Goal: Task Accomplishment & Management: Manage account settings

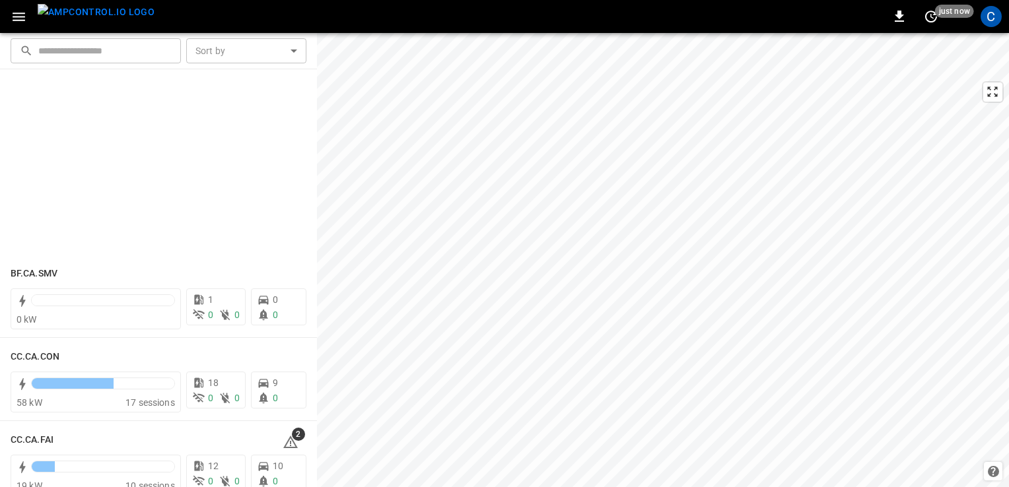
scroll to position [304, 0]
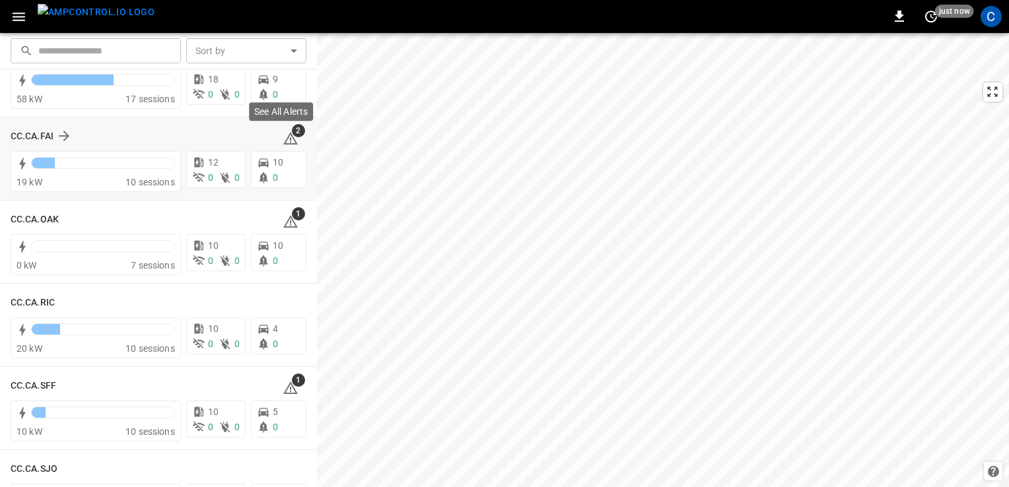
click at [285, 139] on icon at bounding box center [291, 139] width 16 height 16
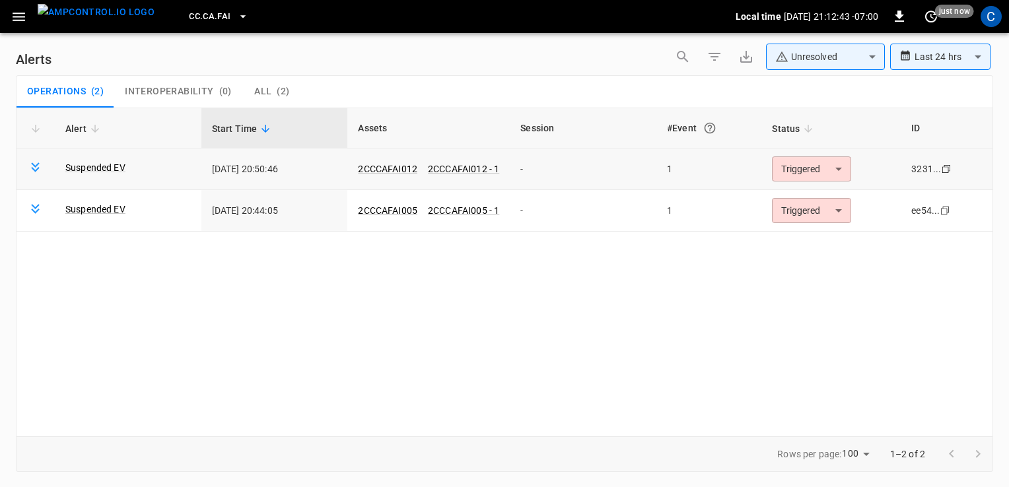
click at [848, 168] on body "**********" at bounding box center [504, 241] width 1009 height 483
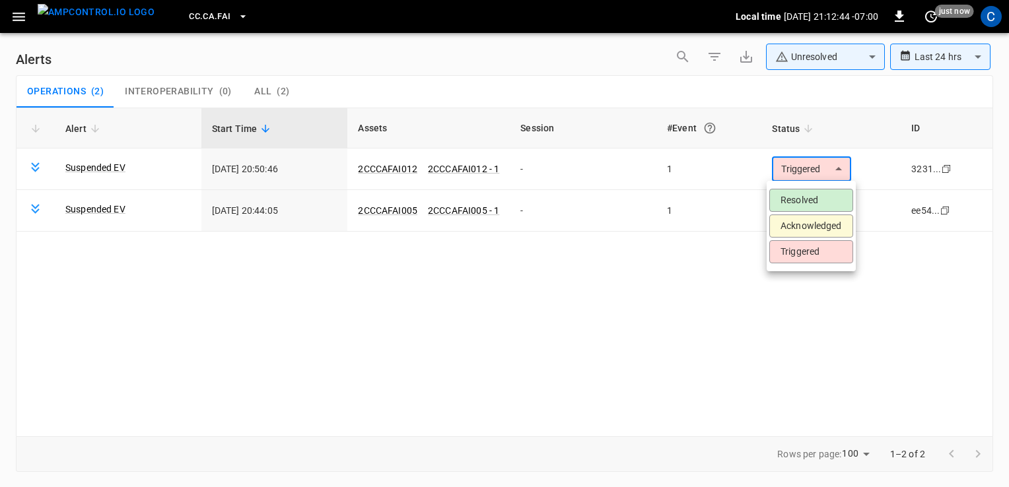
click at [811, 196] on li "Resolved" at bounding box center [811, 200] width 84 height 23
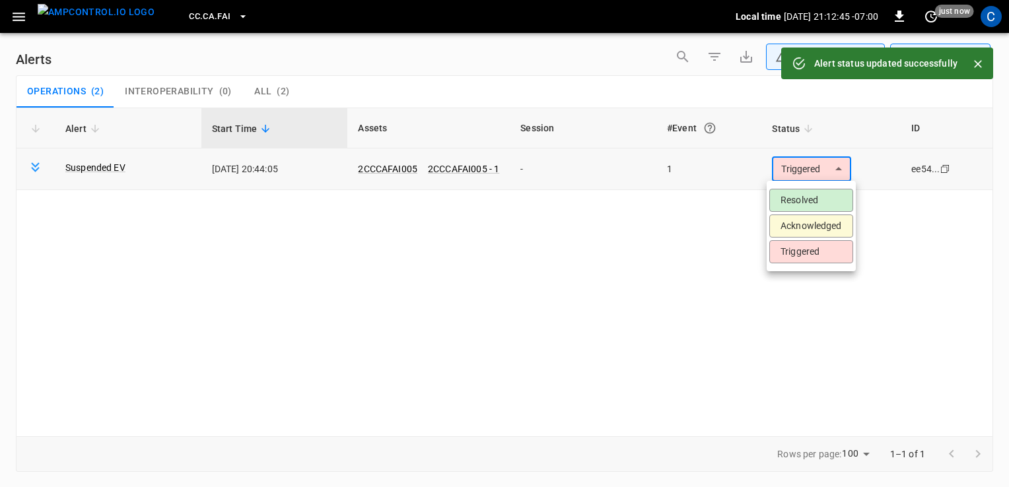
click at [794, 169] on body "**********" at bounding box center [504, 241] width 1009 height 483
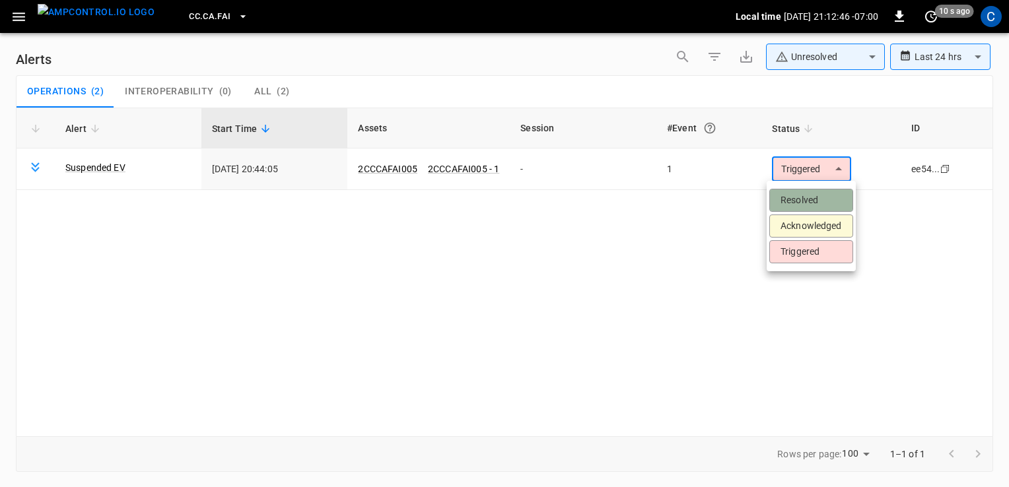
click at [784, 199] on li "Resolved" at bounding box center [811, 200] width 84 height 23
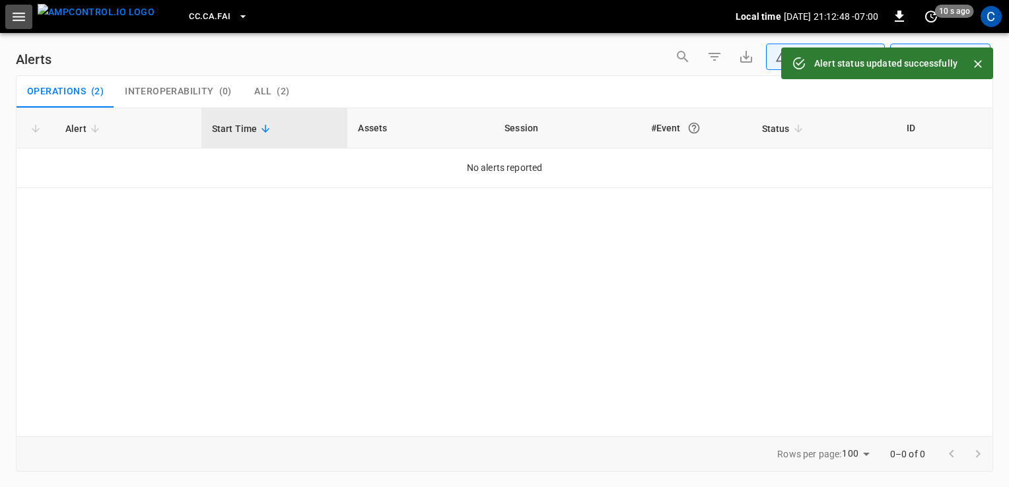
click at [9, 15] on button "button" at bounding box center [18, 17] width 27 height 24
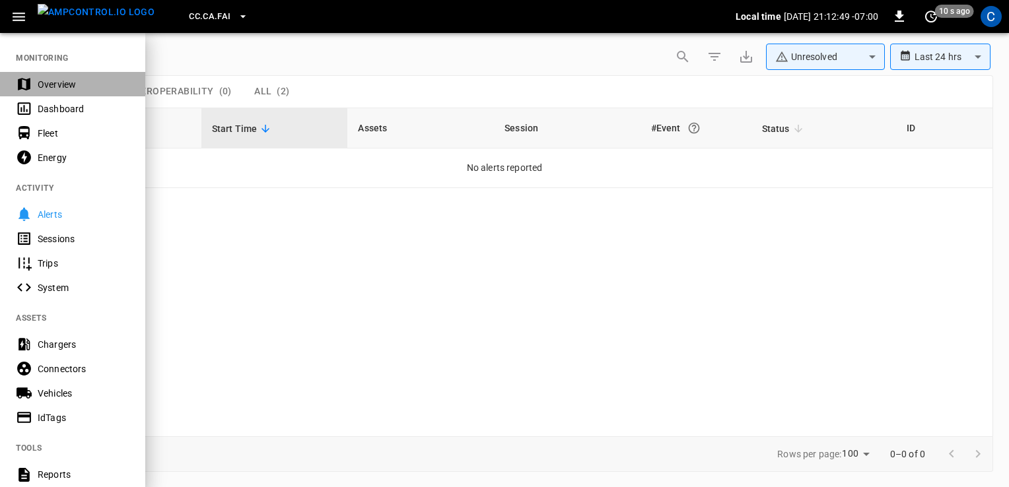
click at [45, 84] on div "Overview" at bounding box center [84, 84] width 92 height 13
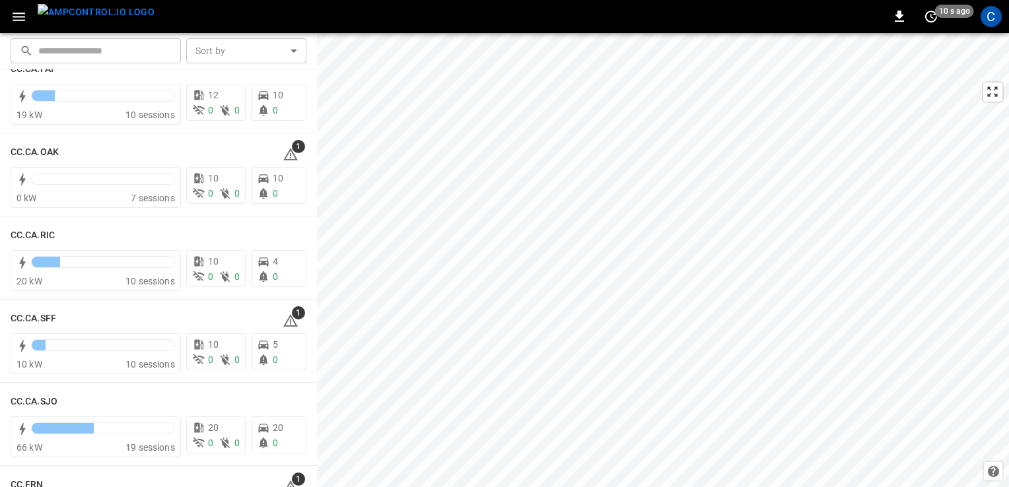
scroll to position [372, 0]
click at [283, 152] on icon at bounding box center [291, 154] width 16 height 16
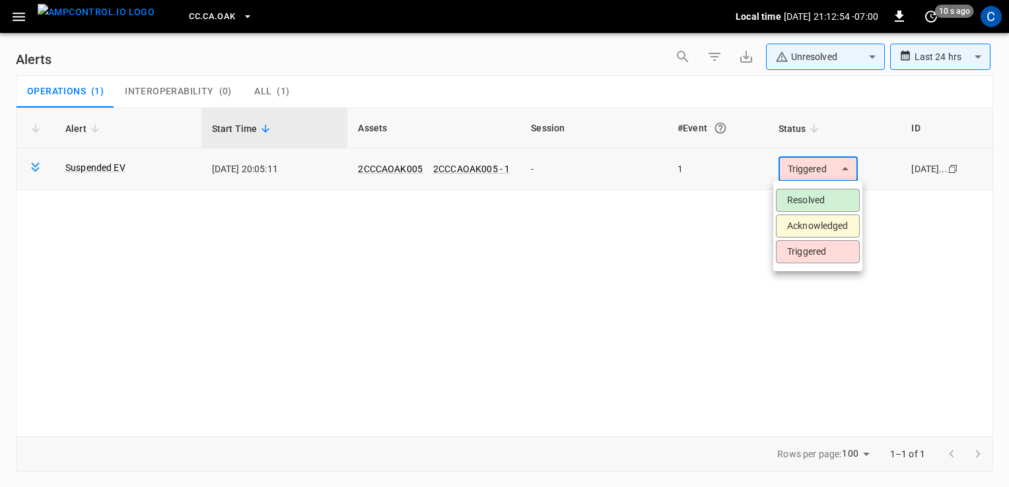
click at [837, 163] on body "**********" at bounding box center [504, 241] width 1009 height 483
click at [811, 199] on li "Resolved" at bounding box center [818, 200] width 84 height 23
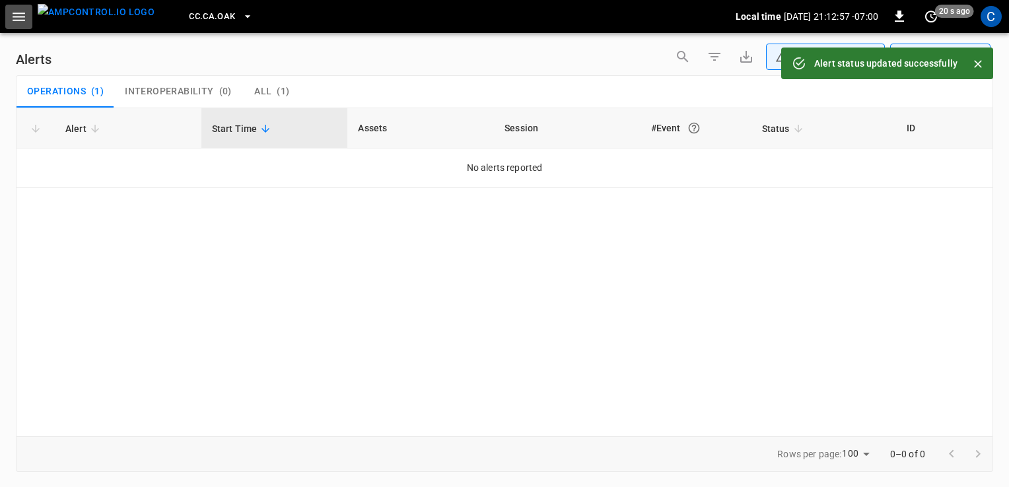
click at [10, 17] on button "button" at bounding box center [18, 17] width 27 height 24
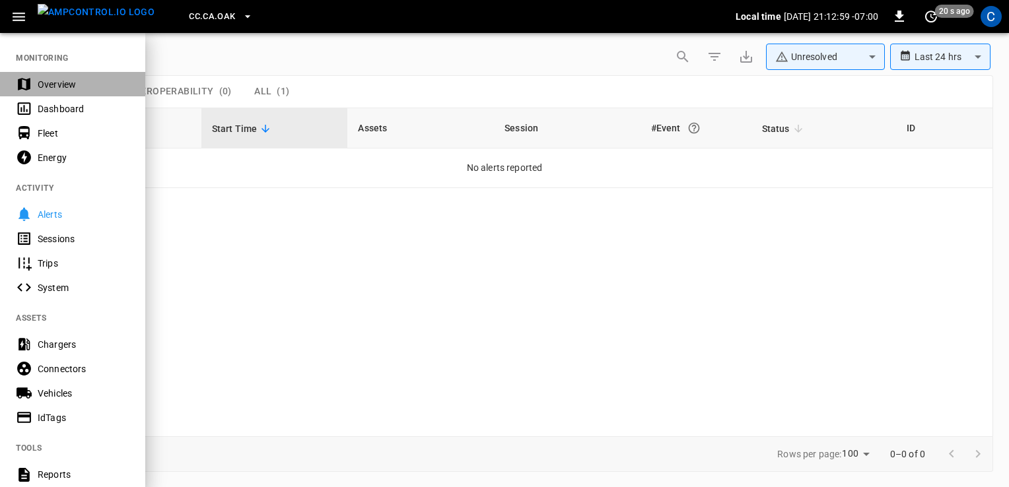
click at [48, 81] on div "Overview" at bounding box center [84, 84] width 92 height 13
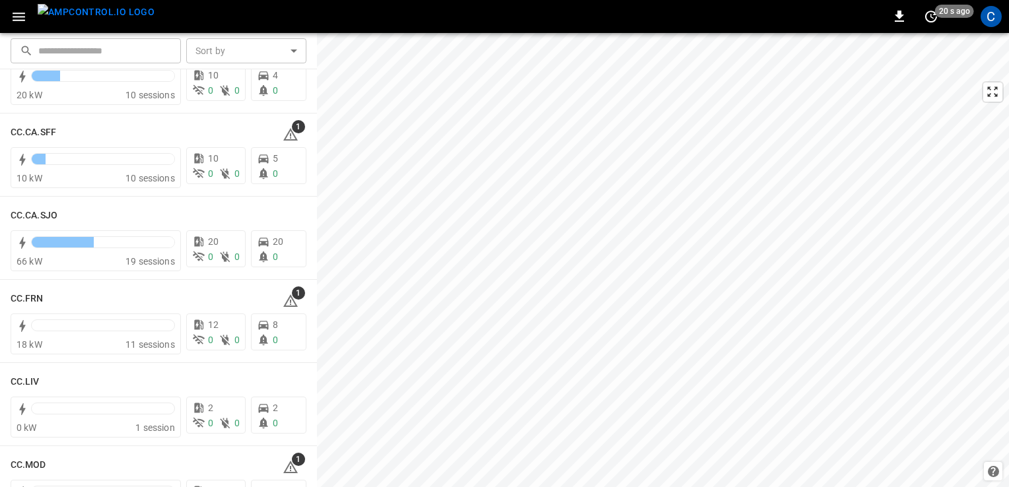
scroll to position [573, 0]
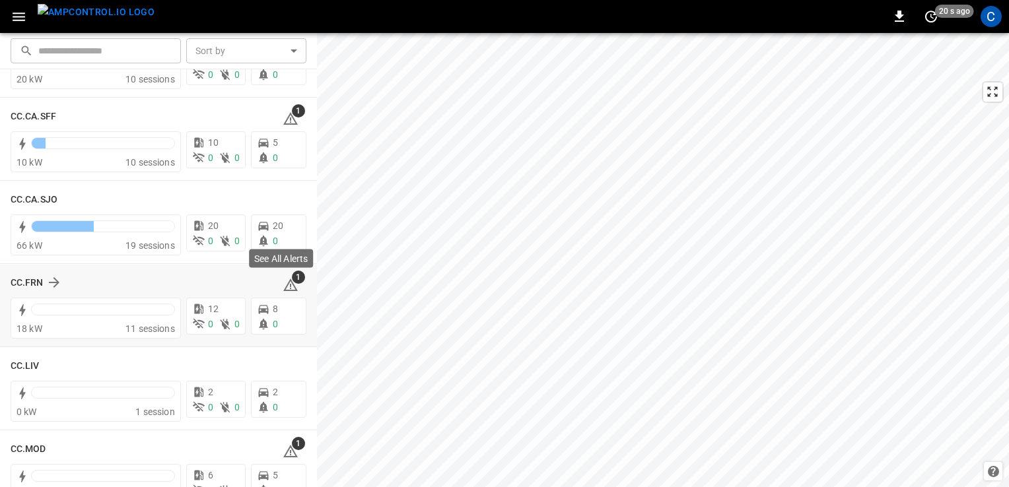
click at [283, 279] on icon at bounding box center [291, 285] width 16 height 16
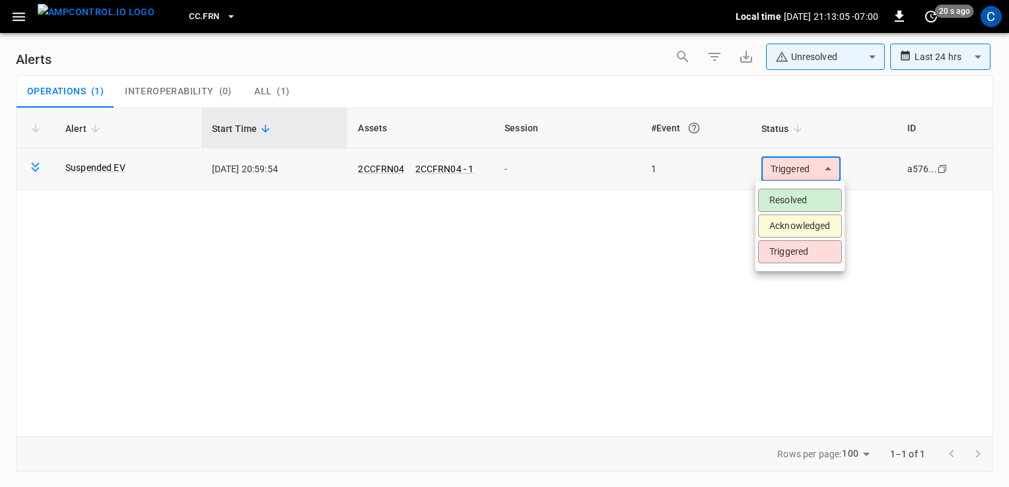
click at [809, 164] on body "**********" at bounding box center [504, 241] width 1009 height 483
click at [783, 191] on li "Resolved" at bounding box center [800, 200] width 84 height 23
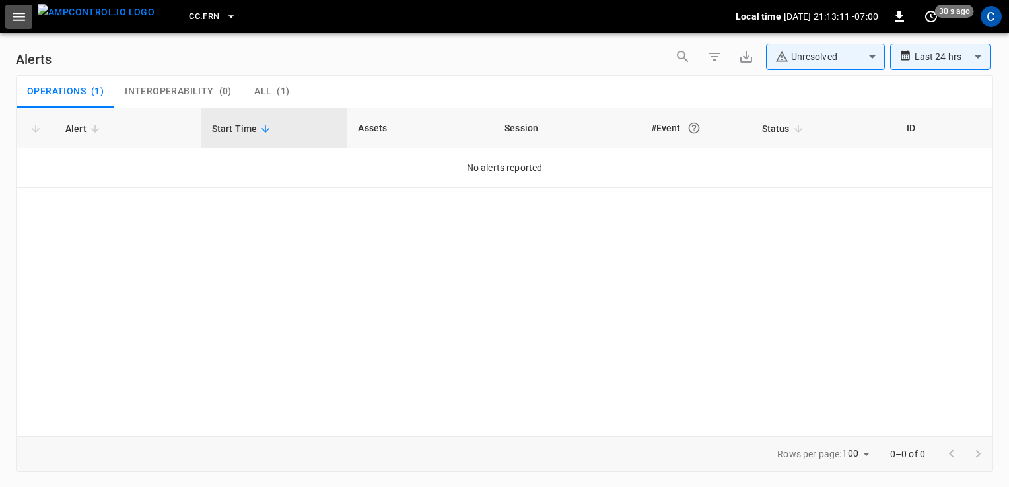
click at [18, 15] on icon "button" at bounding box center [19, 17] width 17 height 17
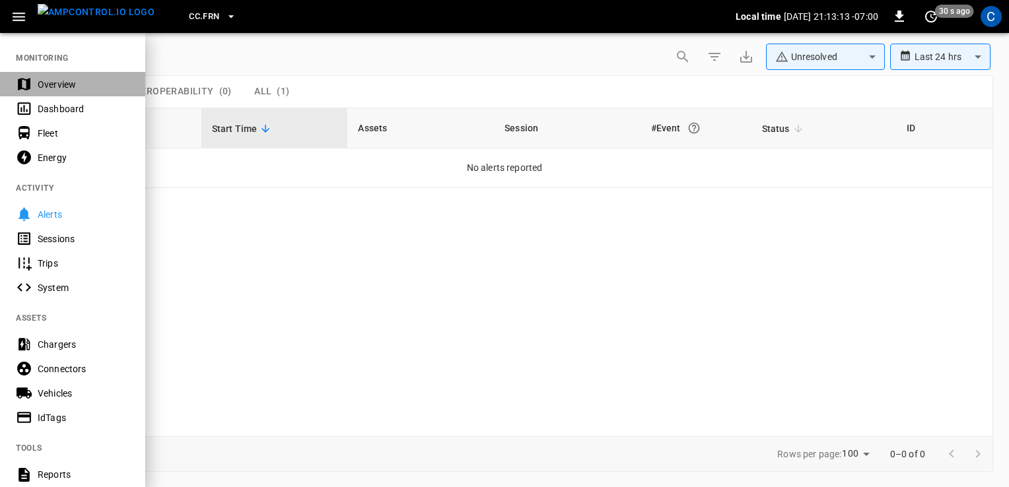
click at [59, 81] on div "Overview" at bounding box center [84, 84] width 92 height 13
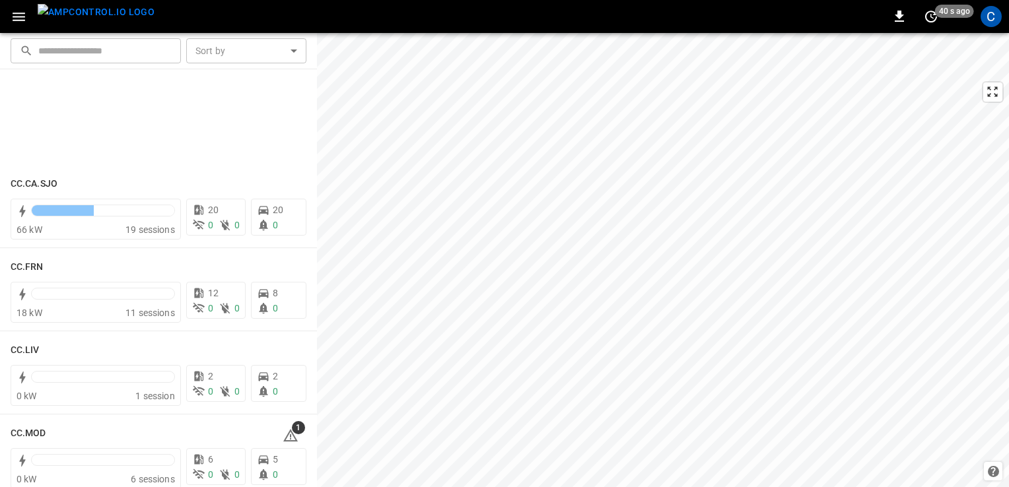
scroll to position [846, 0]
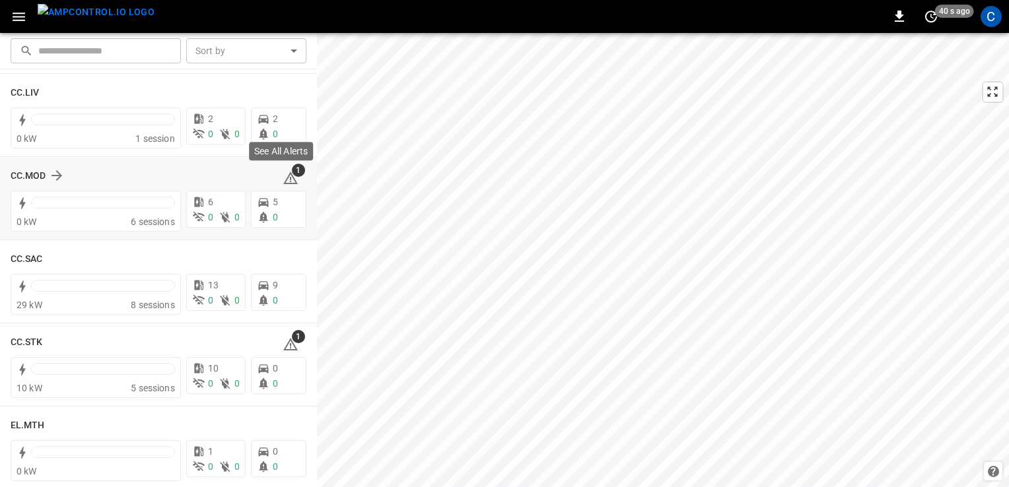
click at [292, 172] on span "1" at bounding box center [298, 170] width 13 height 13
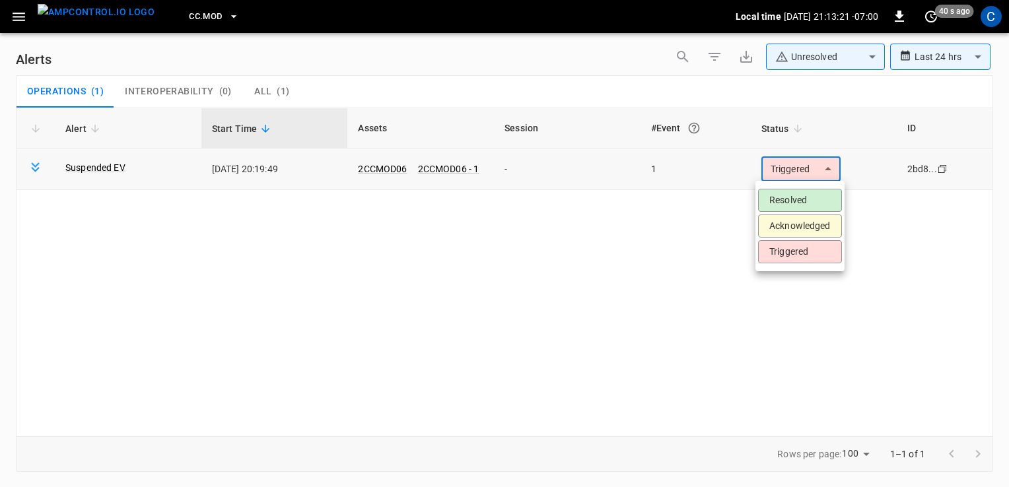
click at [793, 157] on body "**********" at bounding box center [504, 241] width 1009 height 483
click at [792, 202] on li "Resolved" at bounding box center [800, 200] width 84 height 23
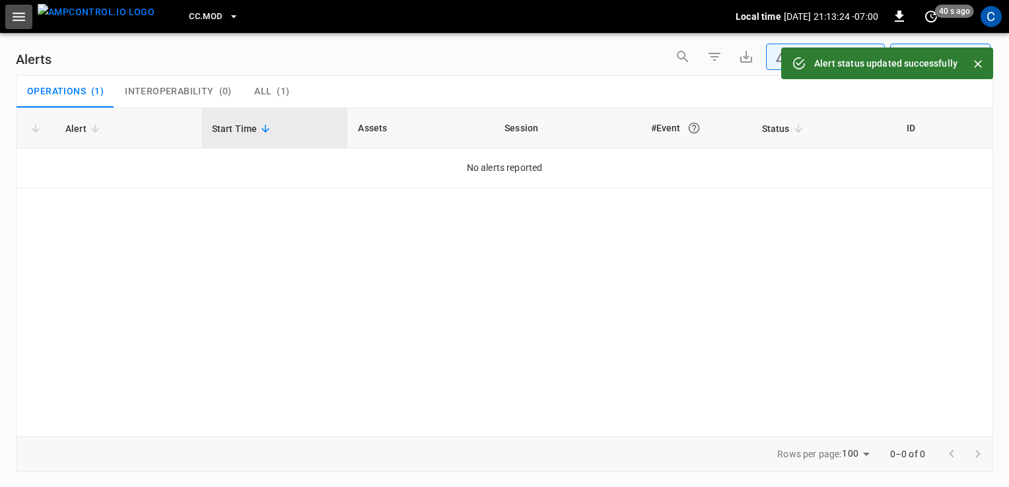
click at [18, 14] on icon "button" at bounding box center [19, 17] width 17 height 17
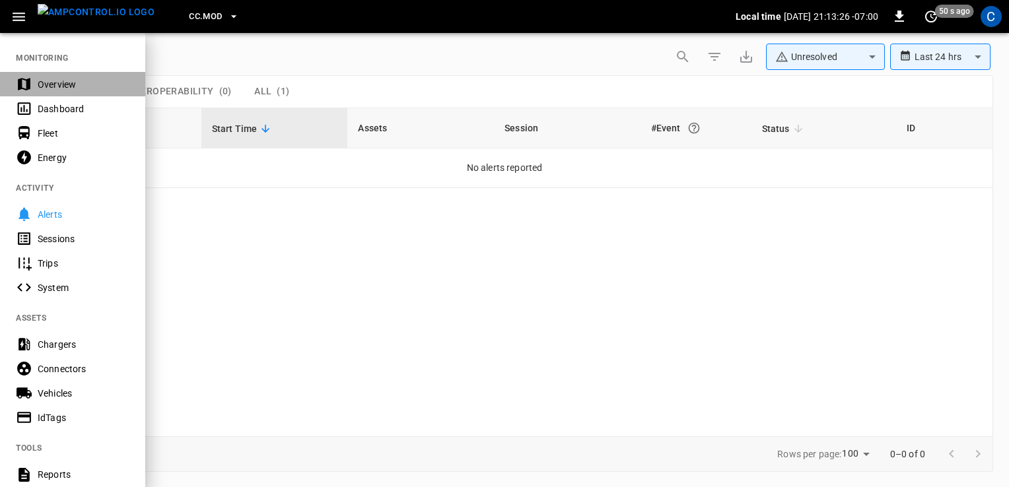
click at [79, 88] on div "Overview" at bounding box center [84, 84] width 92 height 13
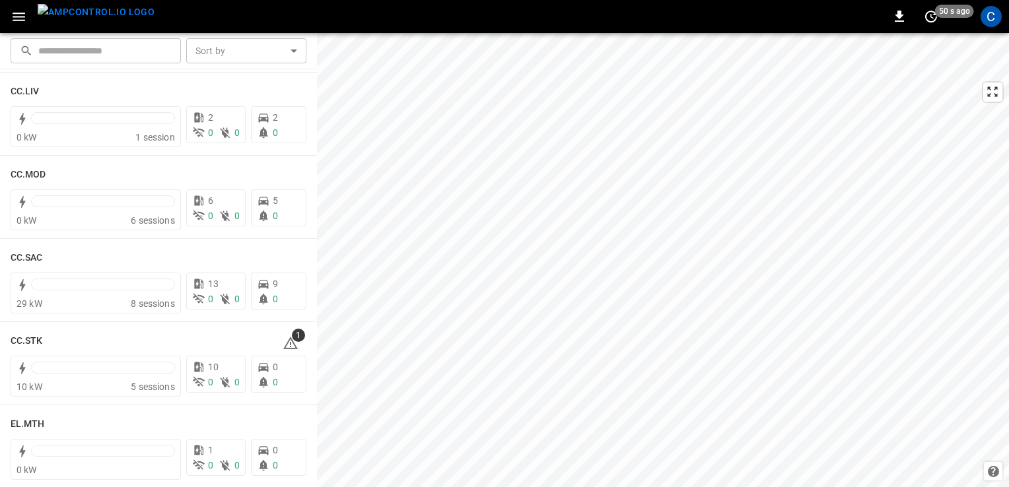
scroll to position [850, 0]
click at [292, 334] on span "1" at bounding box center [298, 332] width 13 height 13
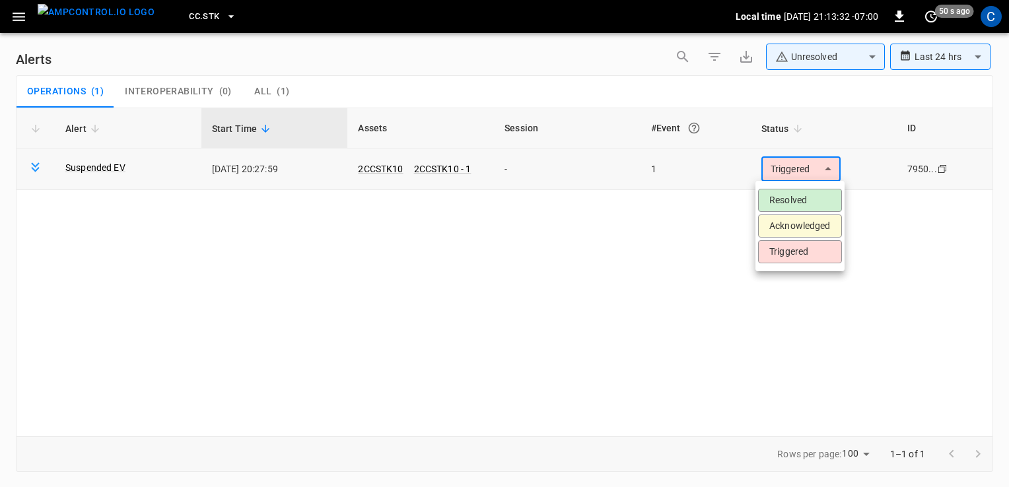
click at [823, 162] on body "**********" at bounding box center [504, 241] width 1009 height 483
click at [792, 193] on li "Resolved" at bounding box center [800, 200] width 84 height 23
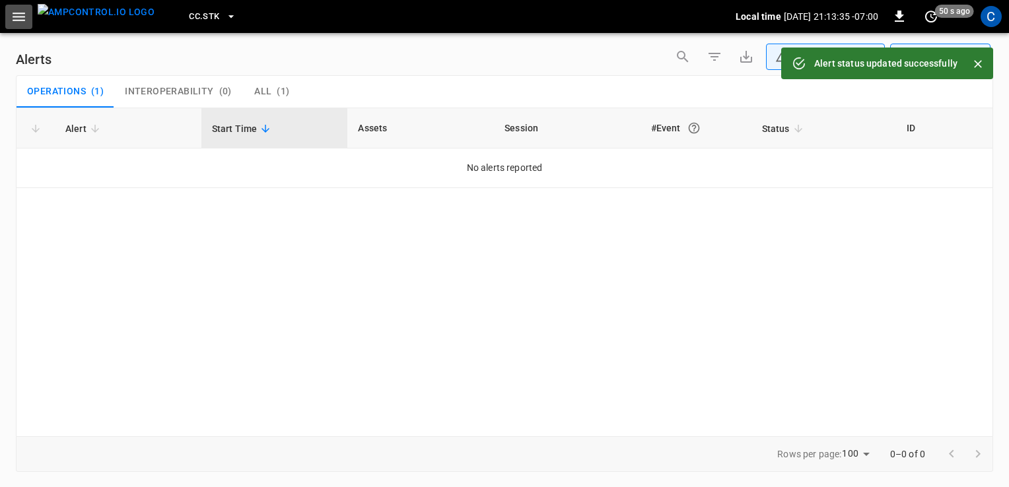
click at [13, 17] on icon "button" at bounding box center [19, 17] width 13 height 9
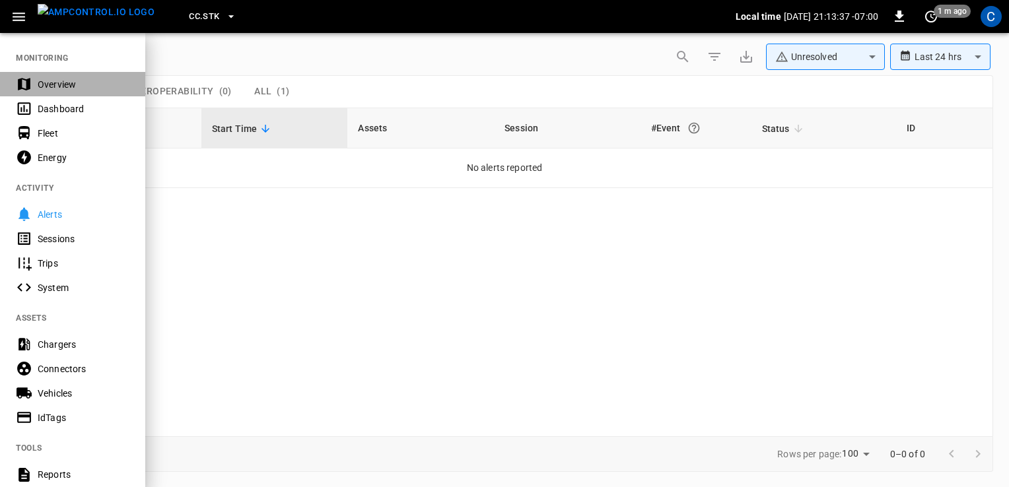
click at [57, 78] on div "Overview" at bounding box center [84, 84] width 92 height 13
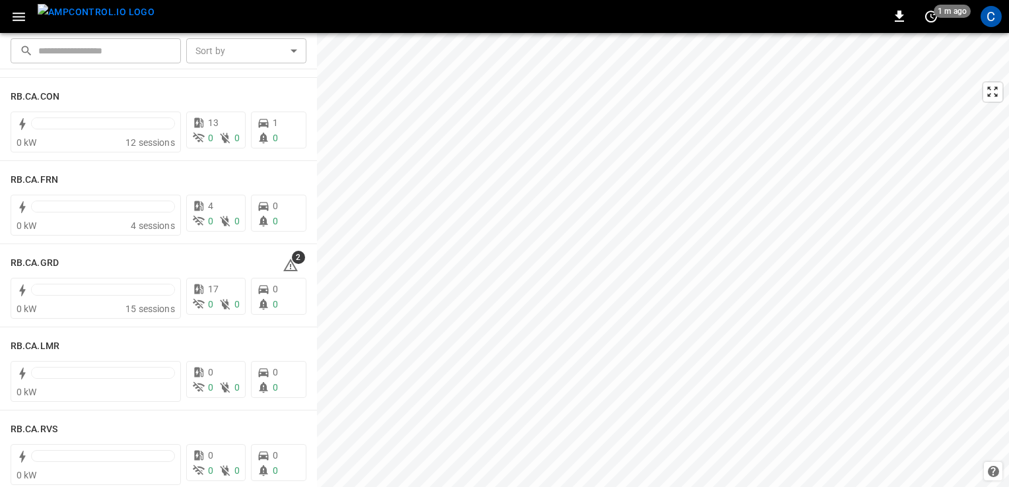
scroll to position [1759, 0]
click at [278, 255] on div "See All Alerts" at bounding box center [281, 241] width 67 height 29
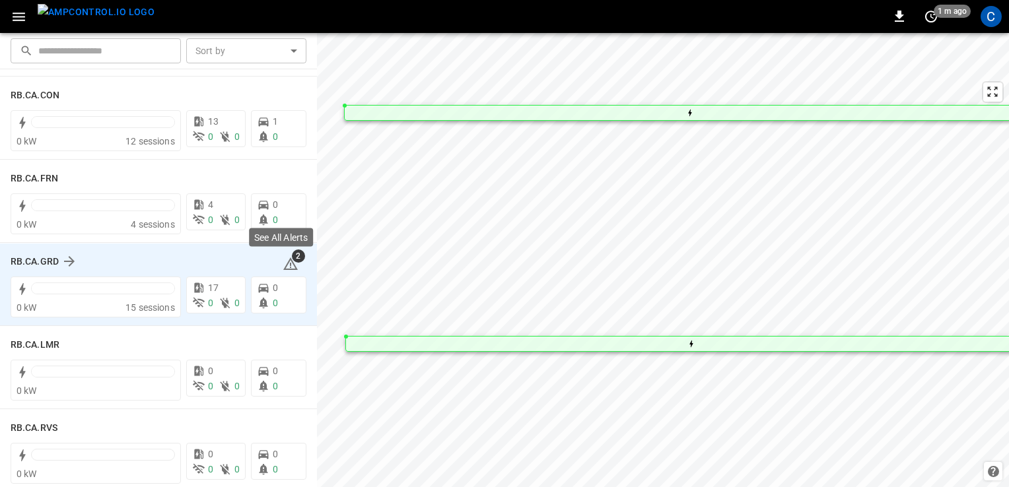
click at [285, 263] on icon at bounding box center [290, 263] width 15 height 13
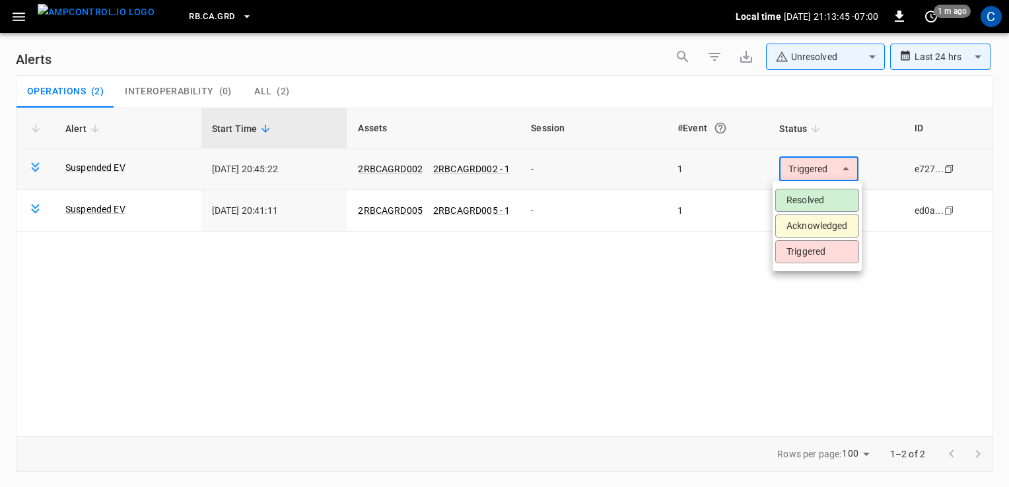
click at [801, 168] on body "**********" at bounding box center [504, 241] width 1009 height 483
click at [794, 191] on li "Resolved" at bounding box center [817, 200] width 84 height 23
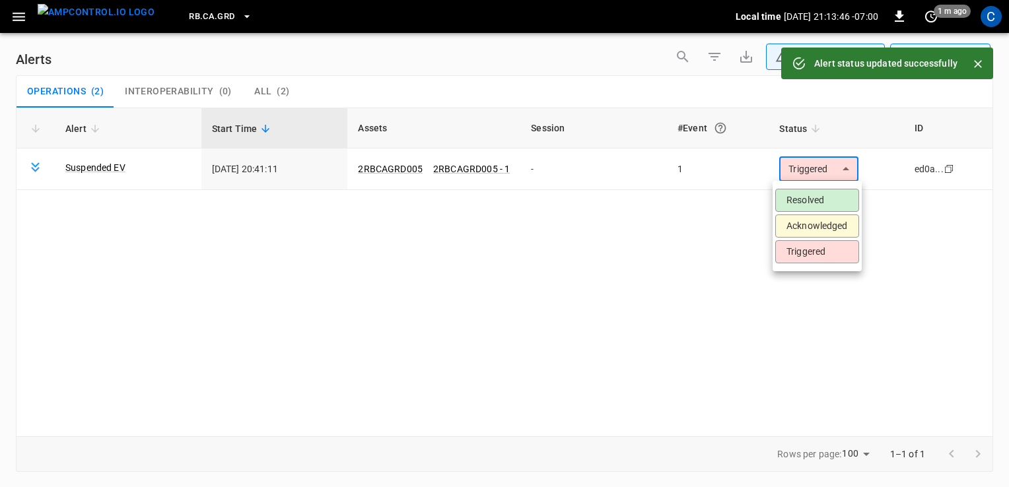
click at [807, 162] on body "**********" at bounding box center [504, 241] width 1009 height 483
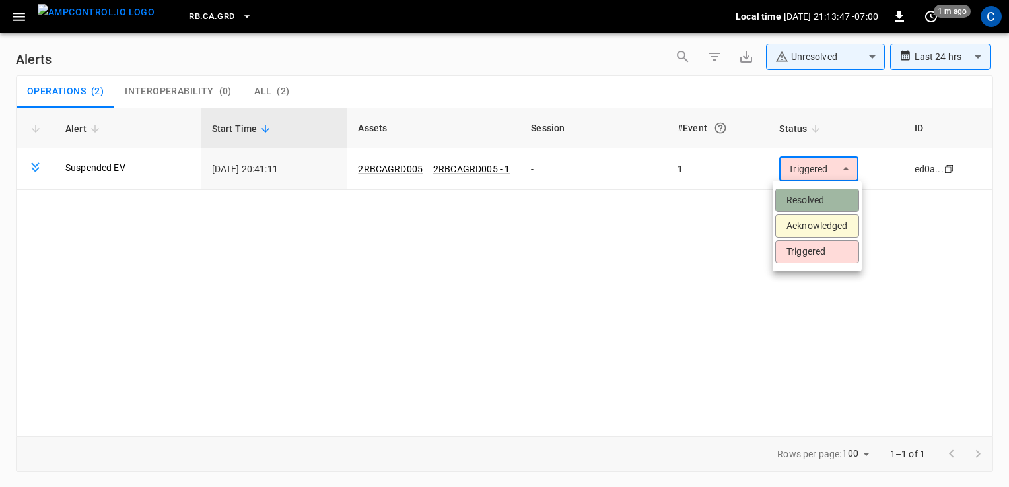
click at [801, 193] on li "Resolved" at bounding box center [817, 200] width 84 height 23
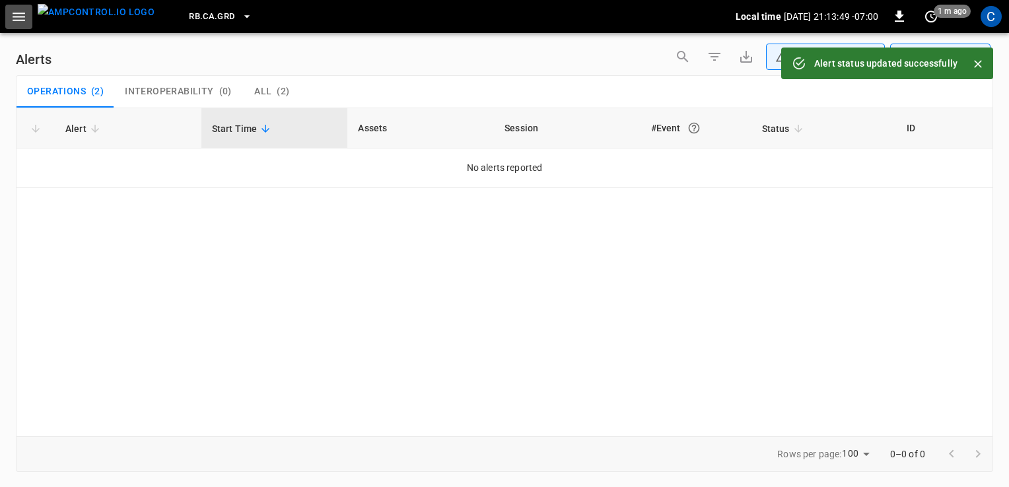
click at [7, 18] on button "button" at bounding box center [18, 17] width 27 height 24
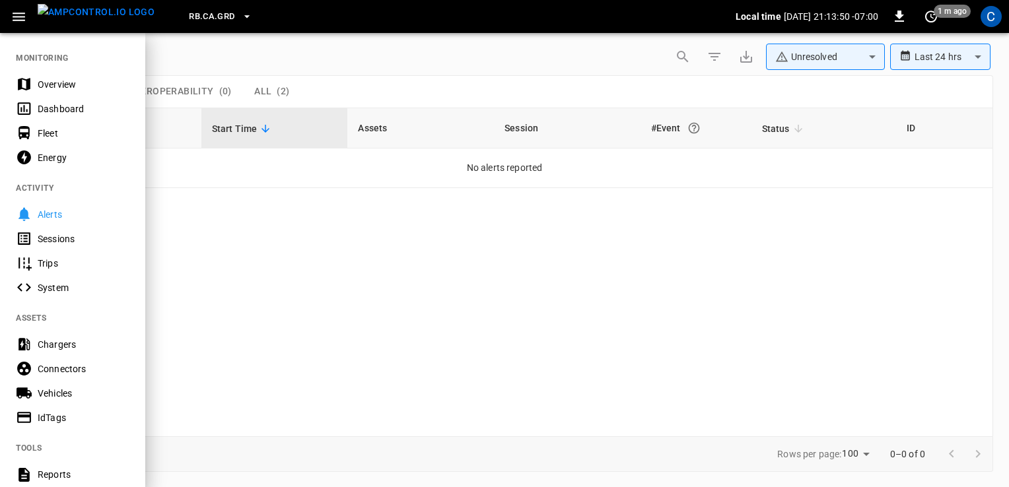
click at [57, 85] on div "Overview" at bounding box center [84, 84] width 92 height 13
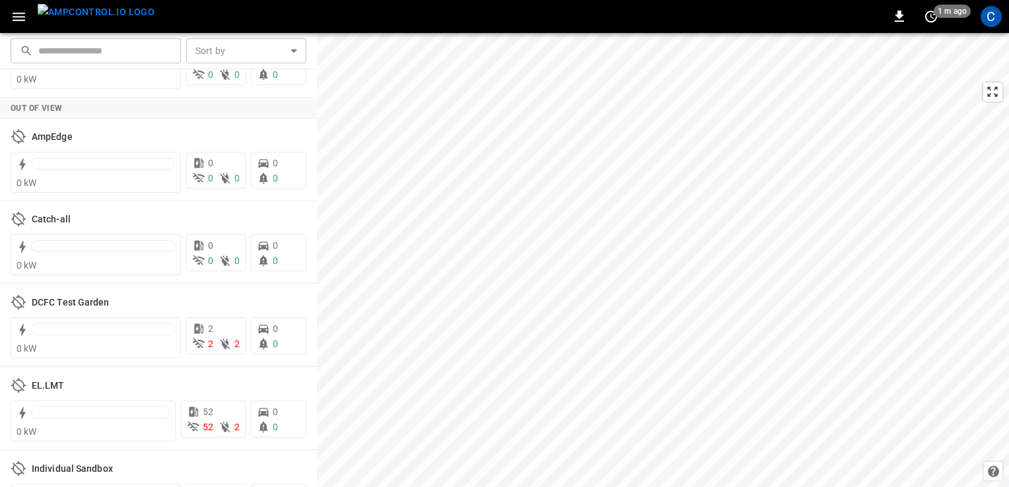
scroll to position [2948, 0]
